Goal: Find specific page/section: Find specific page/section

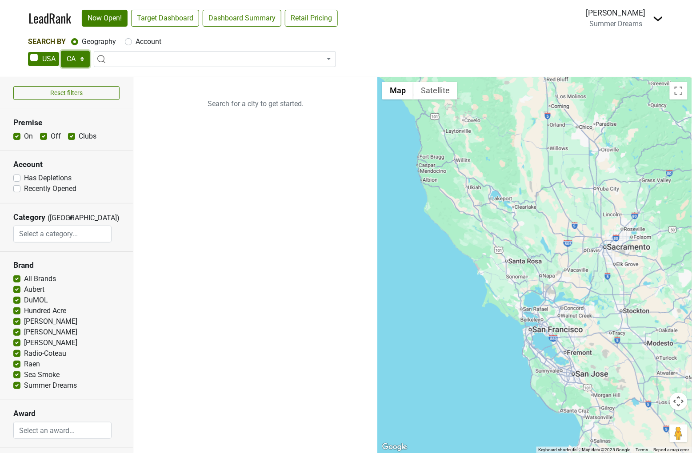
select select "CO"
click at [179, 20] on link "Target Dashboard" at bounding box center [165, 18] width 68 height 17
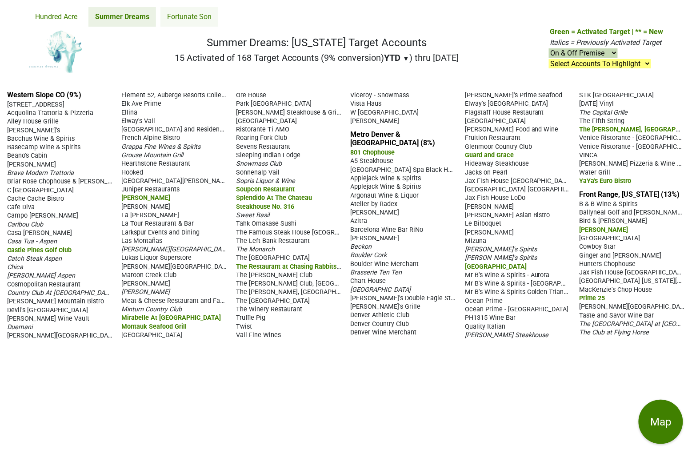
click at [181, 14] on link "Fortunate Son" at bounding box center [189, 17] width 58 height 20
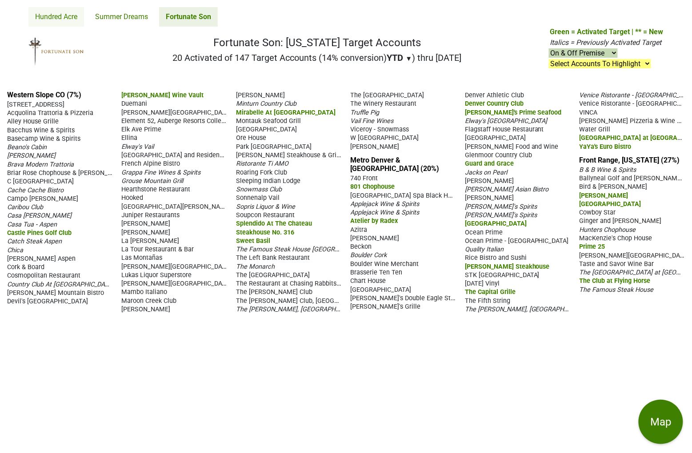
click at [57, 15] on link "Hundred Acre" at bounding box center [56, 17] width 56 height 20
